Goal: Find specific page/section: Find specific page/section

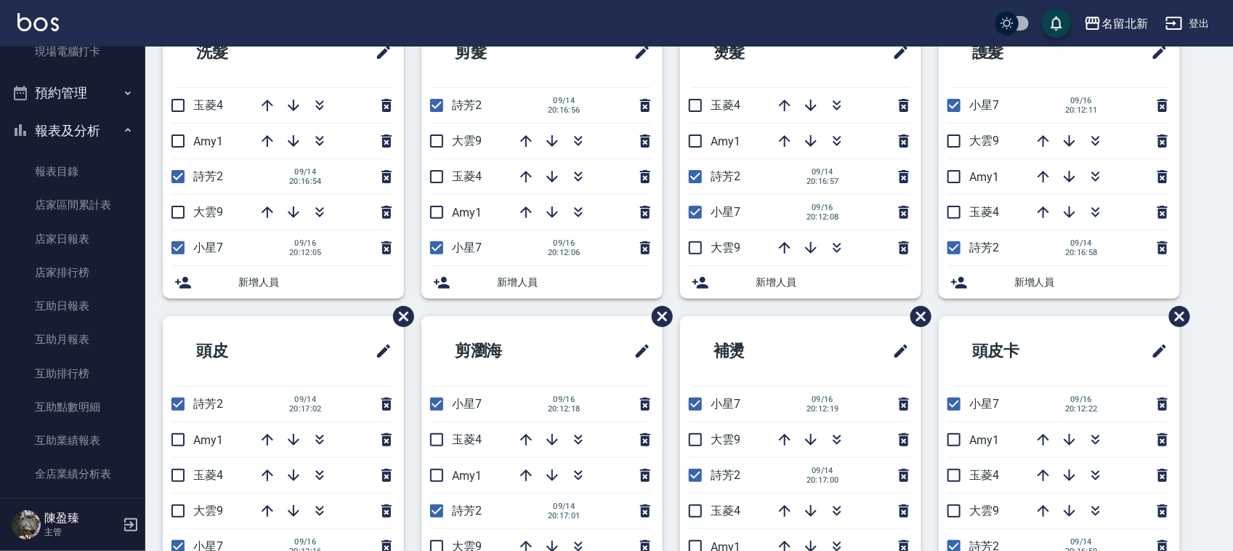
scroll to position [454, 0]
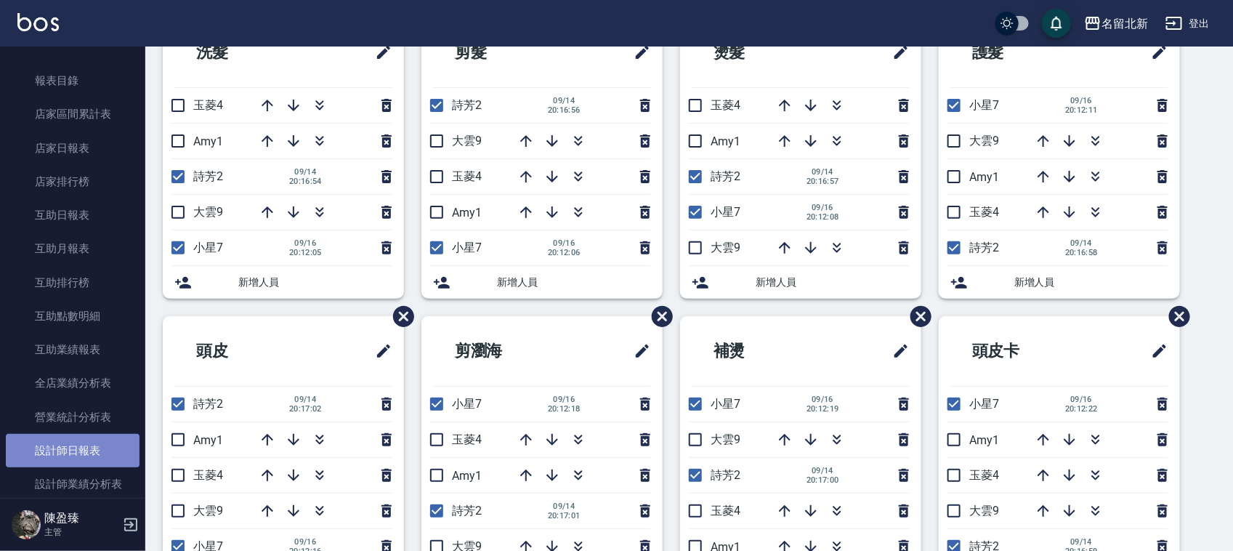
click at [73, 459] on link "設計師日報表" at bounding box center [73, 450] width 134 height 33
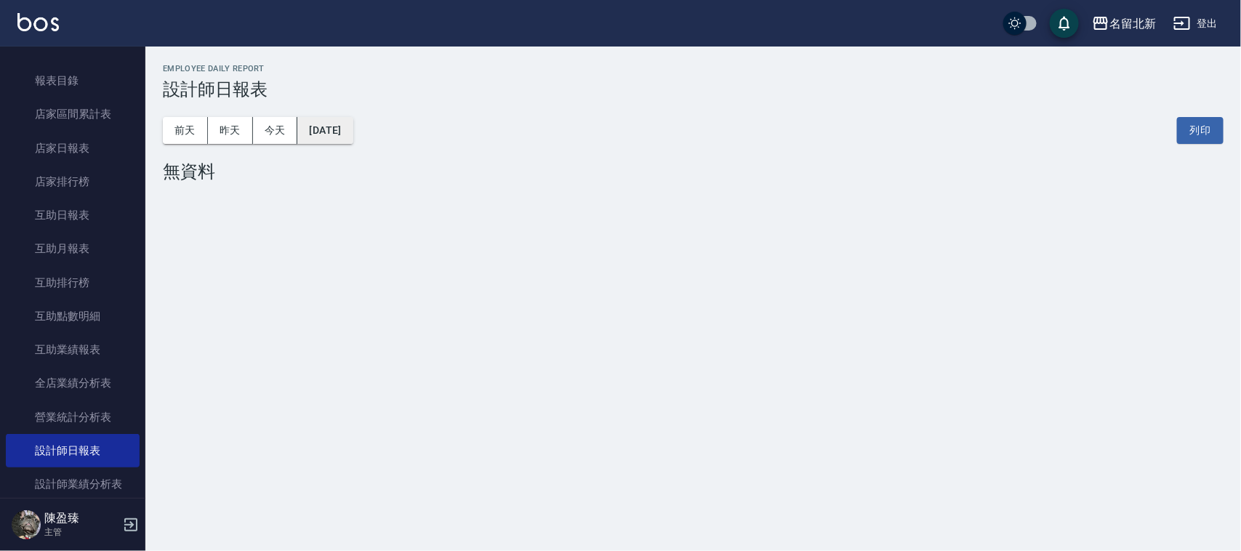
click at [352, 132] on button "[DATE]" at bounding box center [324, 130] width 55 height 27
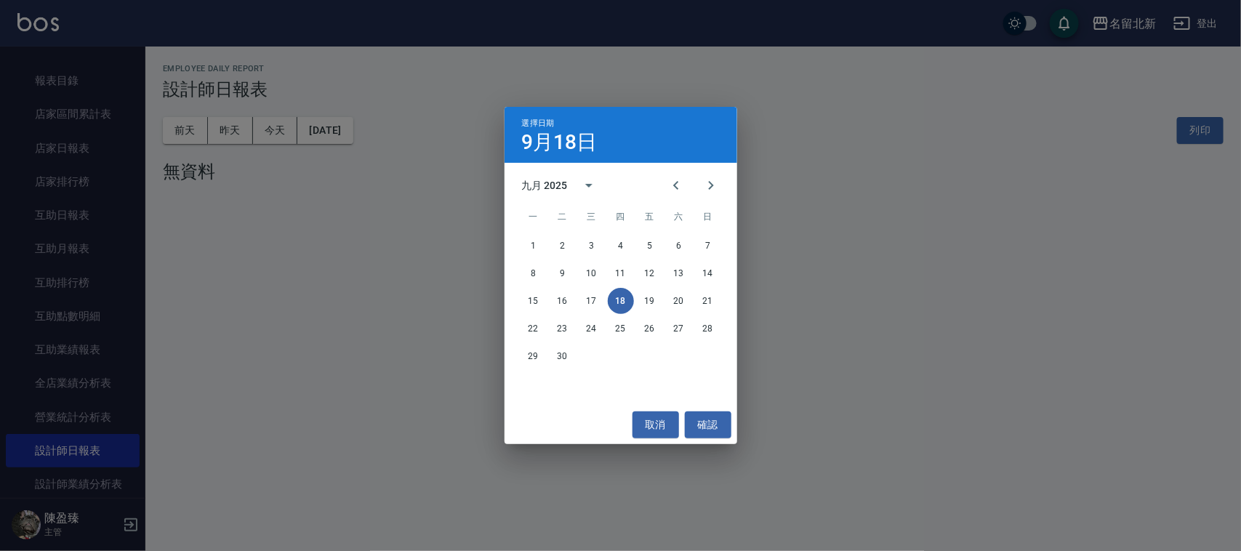
click at [238, 132] on div "選擇日期 [DATE] 九月 2025 一 二 三 四 五 六 日 1 2 3 4 5 6 7 8 9 10 11 12 13 14 15 16 17 18 …" at bounding box center [620, 275] width 1241 height 551
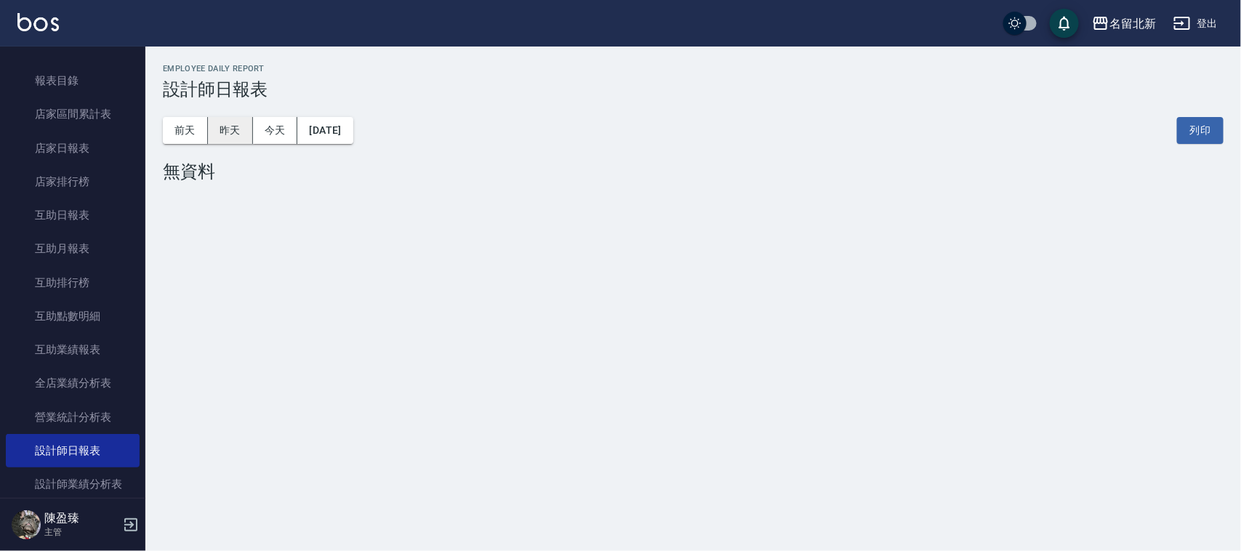
click at [238, 136] on button "昨天" at bounding box center [230, 130] width 45 height 27
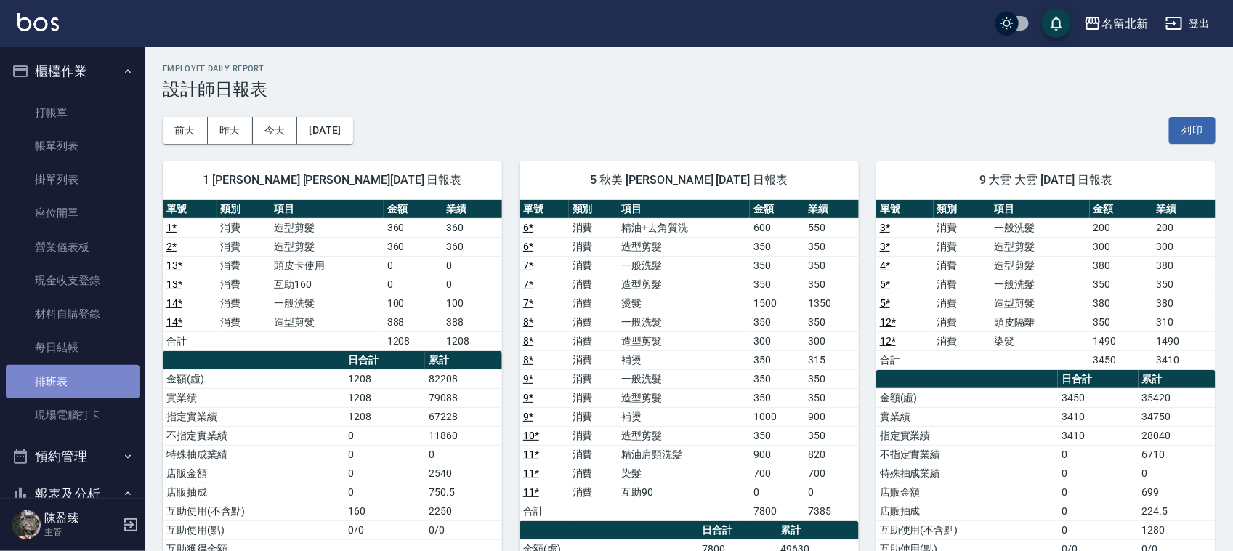
click at [105, 368] on link "排班表" at bounding box center [73, 381] width 134 height 33
